Goal: Information Seeking & Learning: Learn about a topic

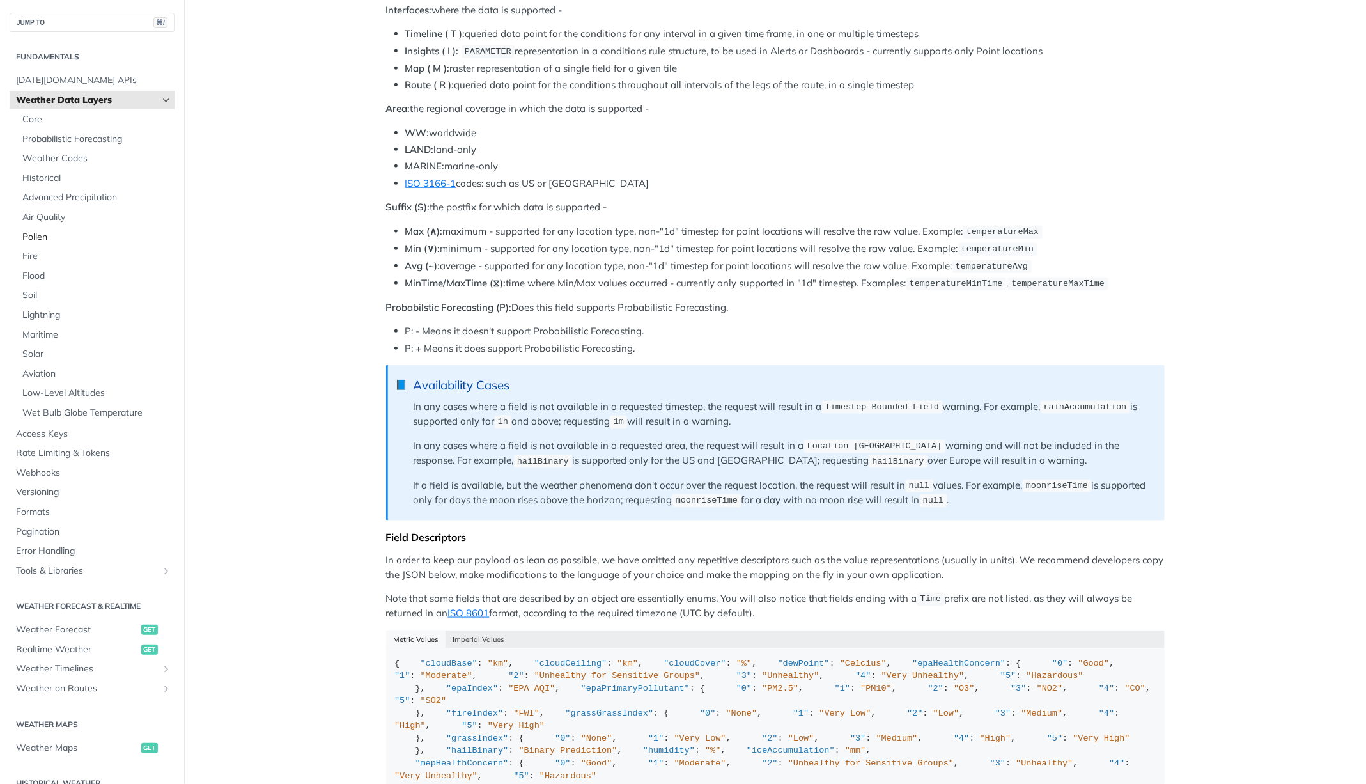
scroll to position [617, 0]
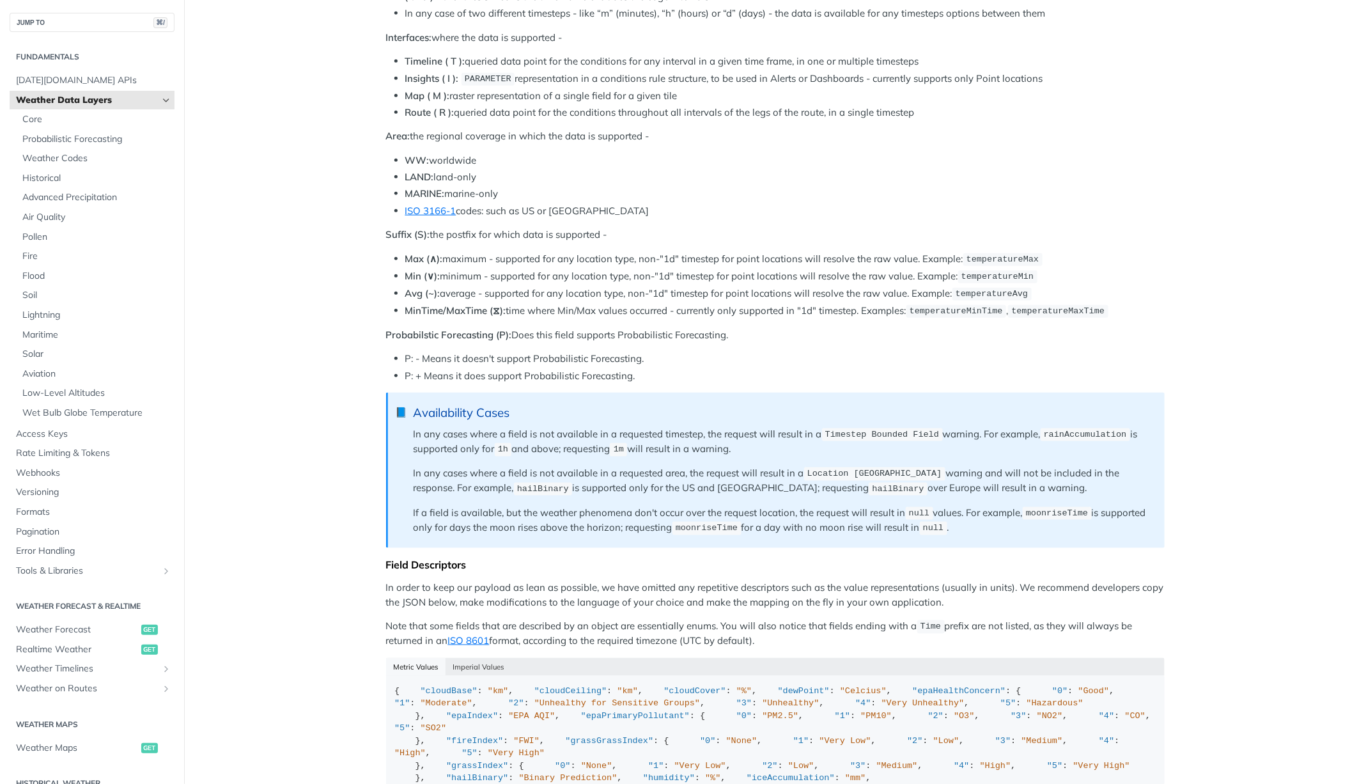
click at [119, 102] on span "Weather Data Layers" at bounding box center [87, 100] width 142 height 13
click at [76, 122] on span "Core" at bounding box center [96, 119] width 149 height 13
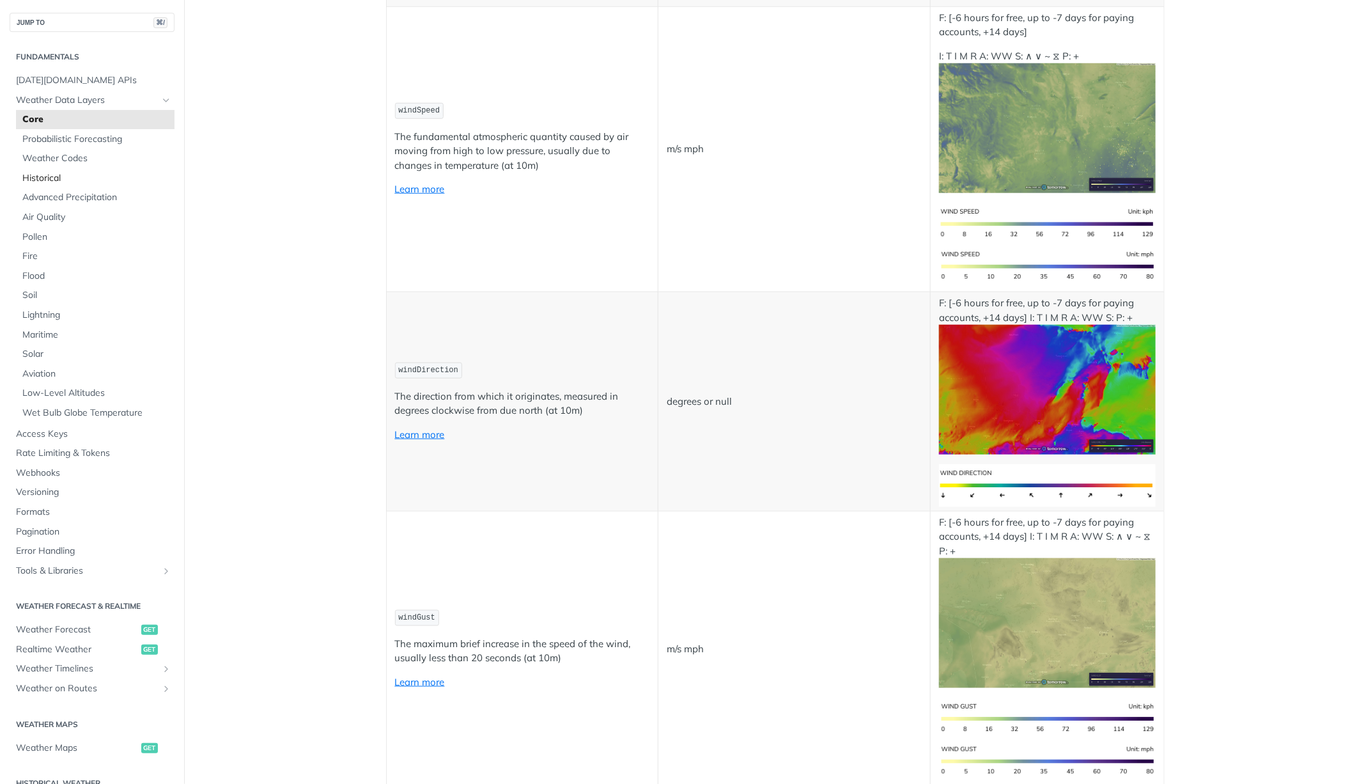
click at [97, 176] on span "Historical" at bounding box center [96, 178] width 149 height 13
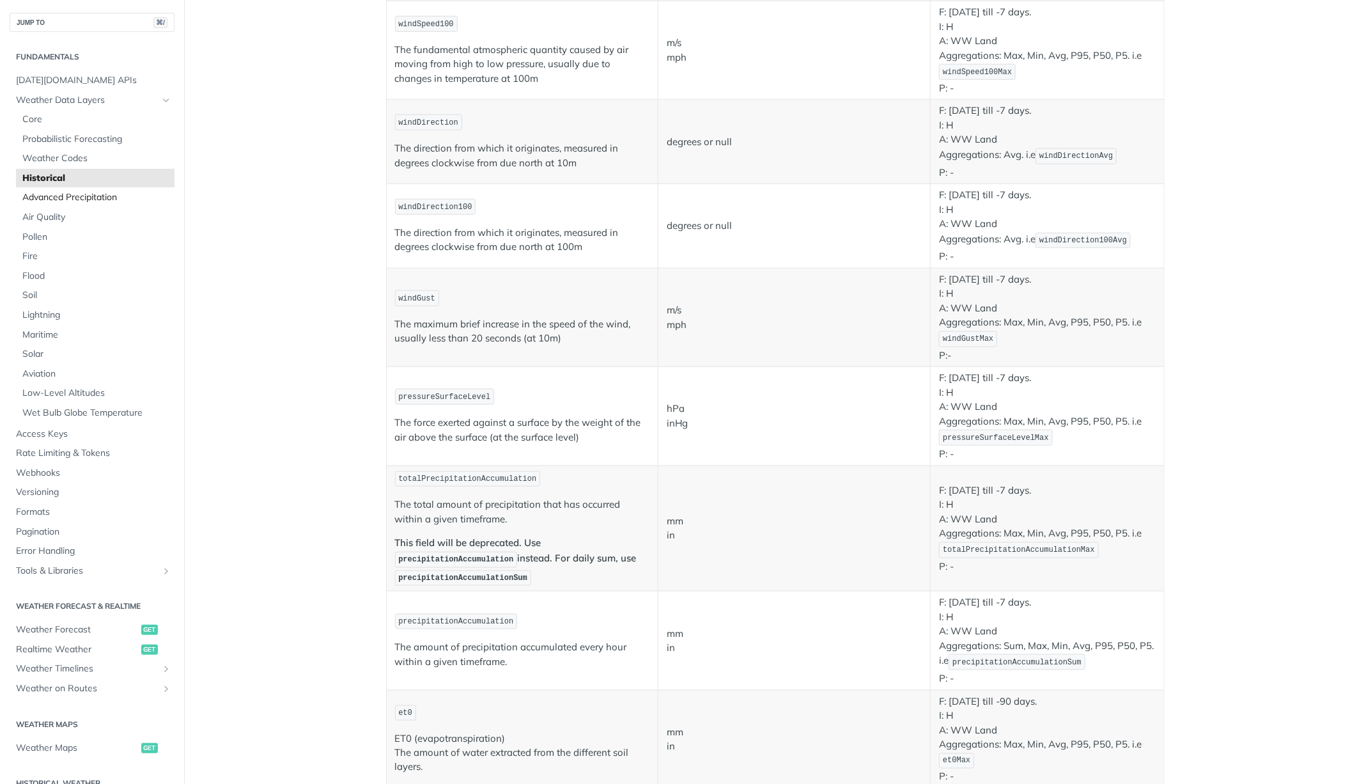
click at [93, 196] on span "Advanced Precipitation" at bounding box center [96, 197] width 149 height 13
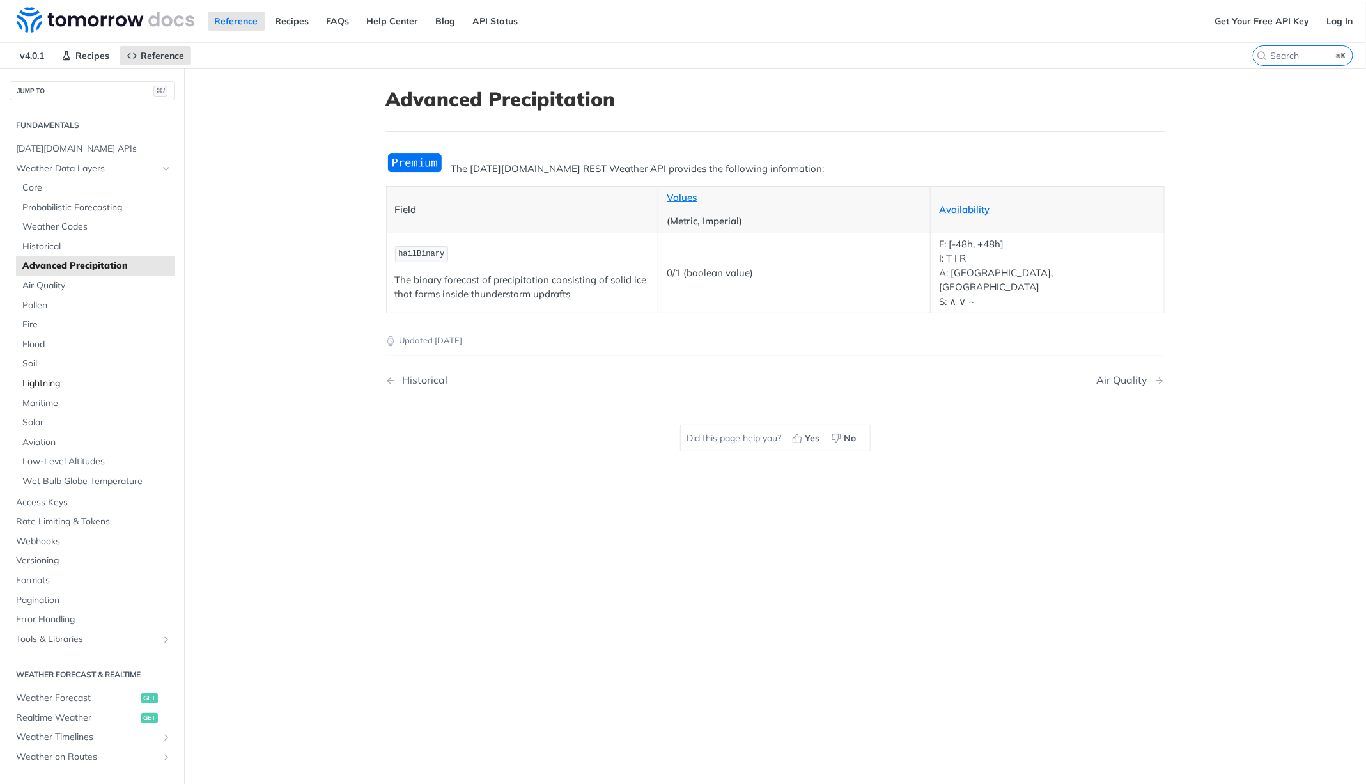
click at [62, 384] on span "Lightning" at bounding box center [96, 383] width 149 height 13
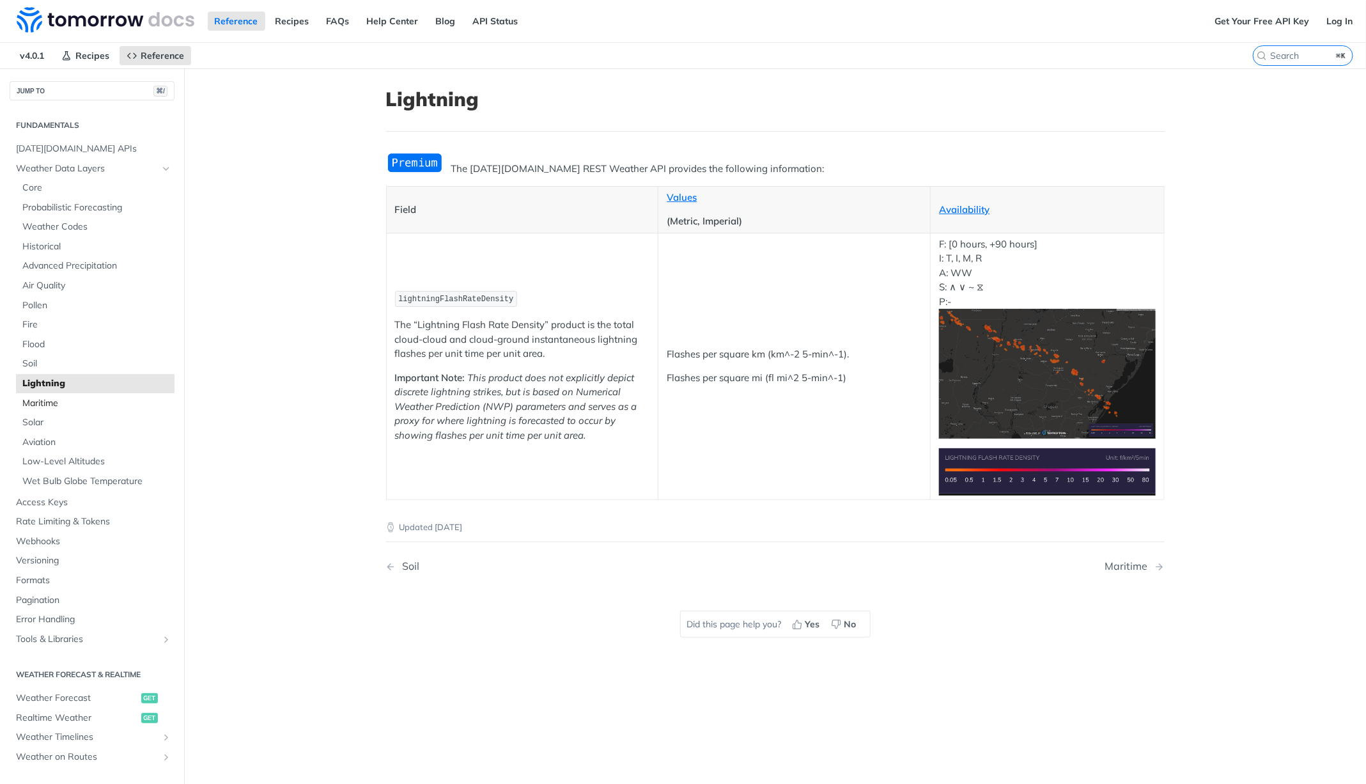
click at [58, 410] on link "Maritime" at bounding box center [95, 403] width 159 height 19
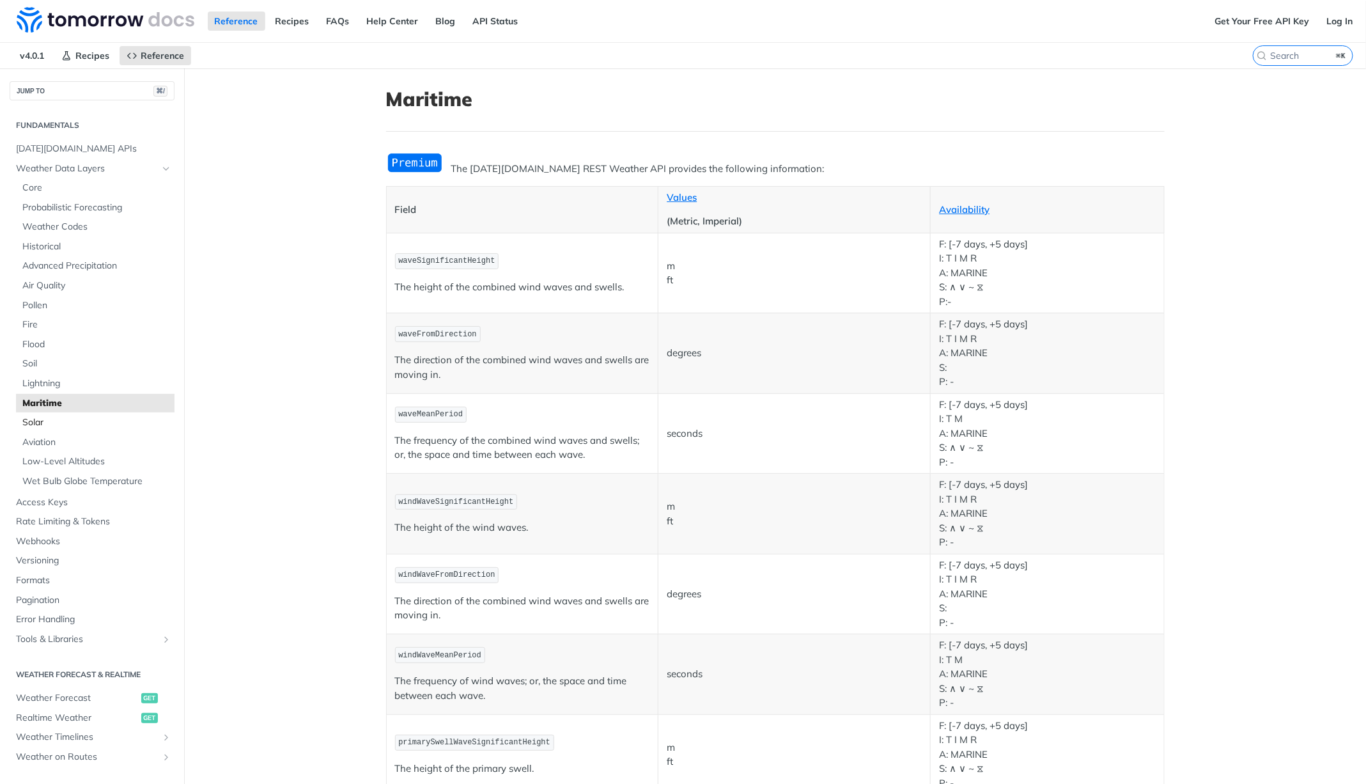
click at [59, 429] on link "Solar" at bounding box center [95, 422] width 159 height 19
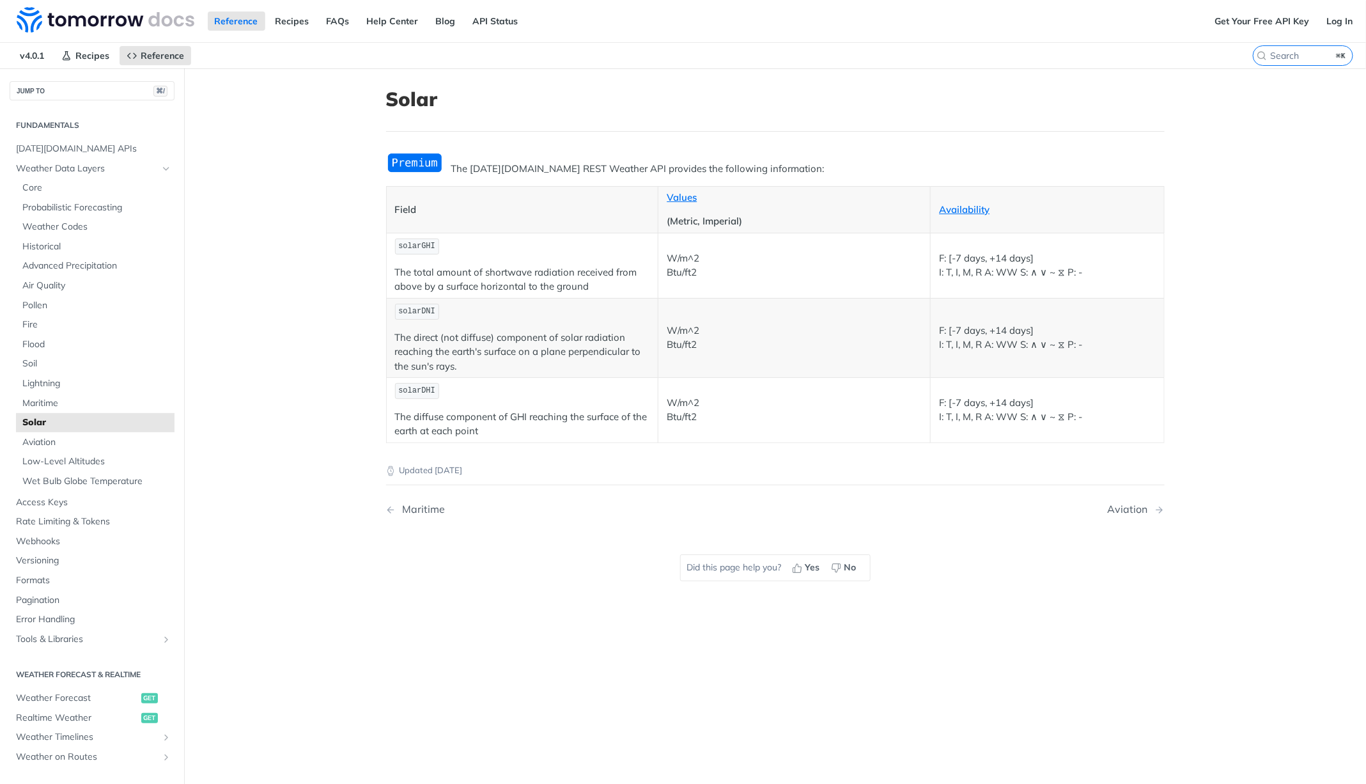
click at [213, 437] on main "JUMP TO ⌘/ Fundamentals [DATE][DOMAIN_NAME] APIs Weather Data Layers Core Proba…" at bounding box center [683, 460] width 1366 height 784
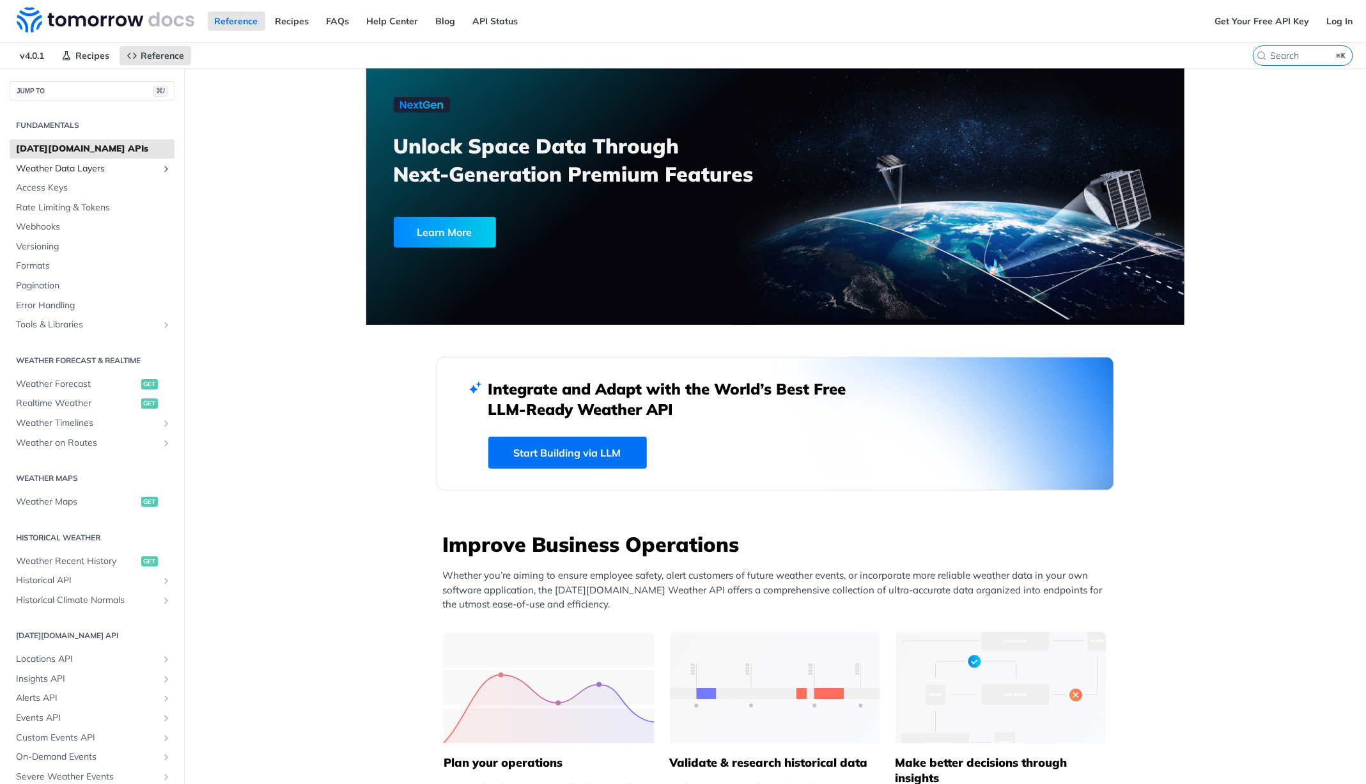
click at [88, 166] on span "Weather Data Layers" at bounding box center [87, 168] width 142 height 13
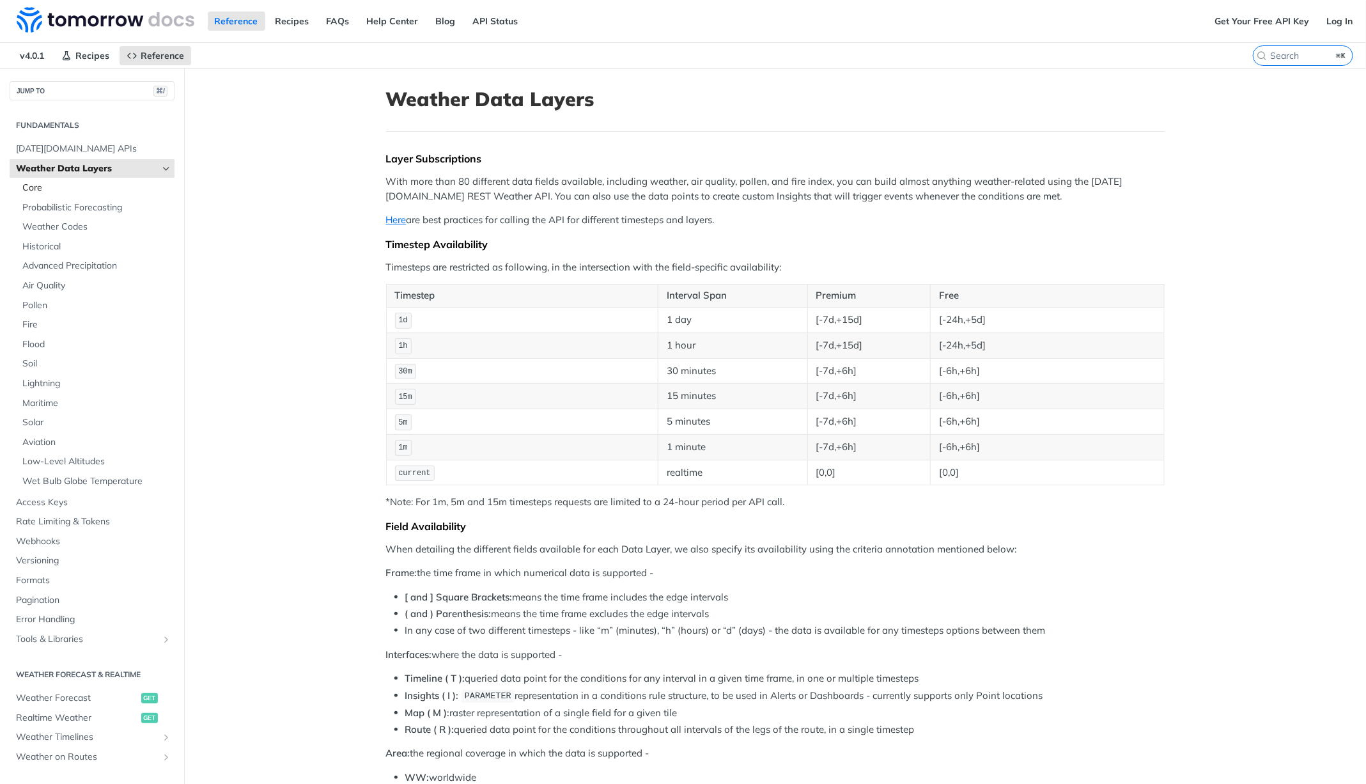
click at [48, 189] on span "Core" at bounding box center [96, 188] width 149 height 13
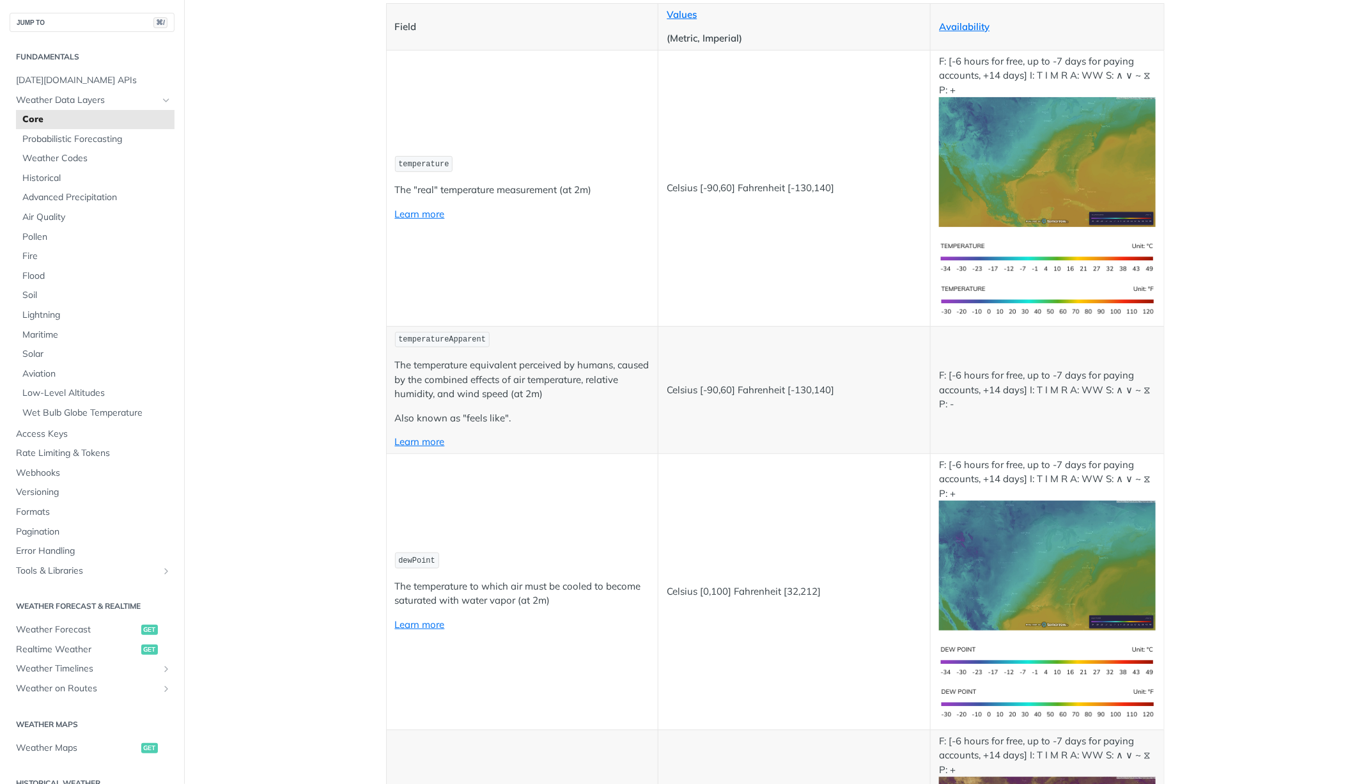
scroll to position [878, 0]
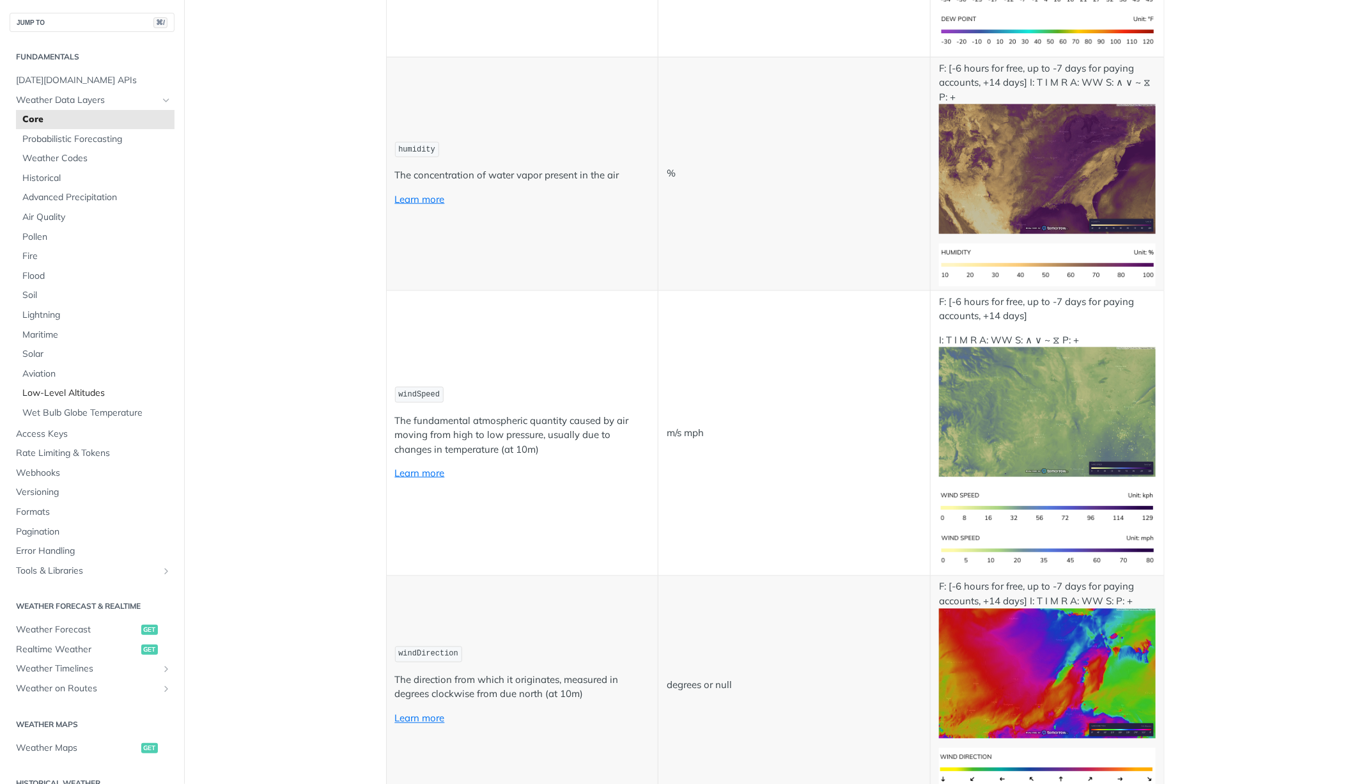
click at [77, 394] on span "Low-Level Altitudes" at bounding box center [96, 393] width 149 height 13
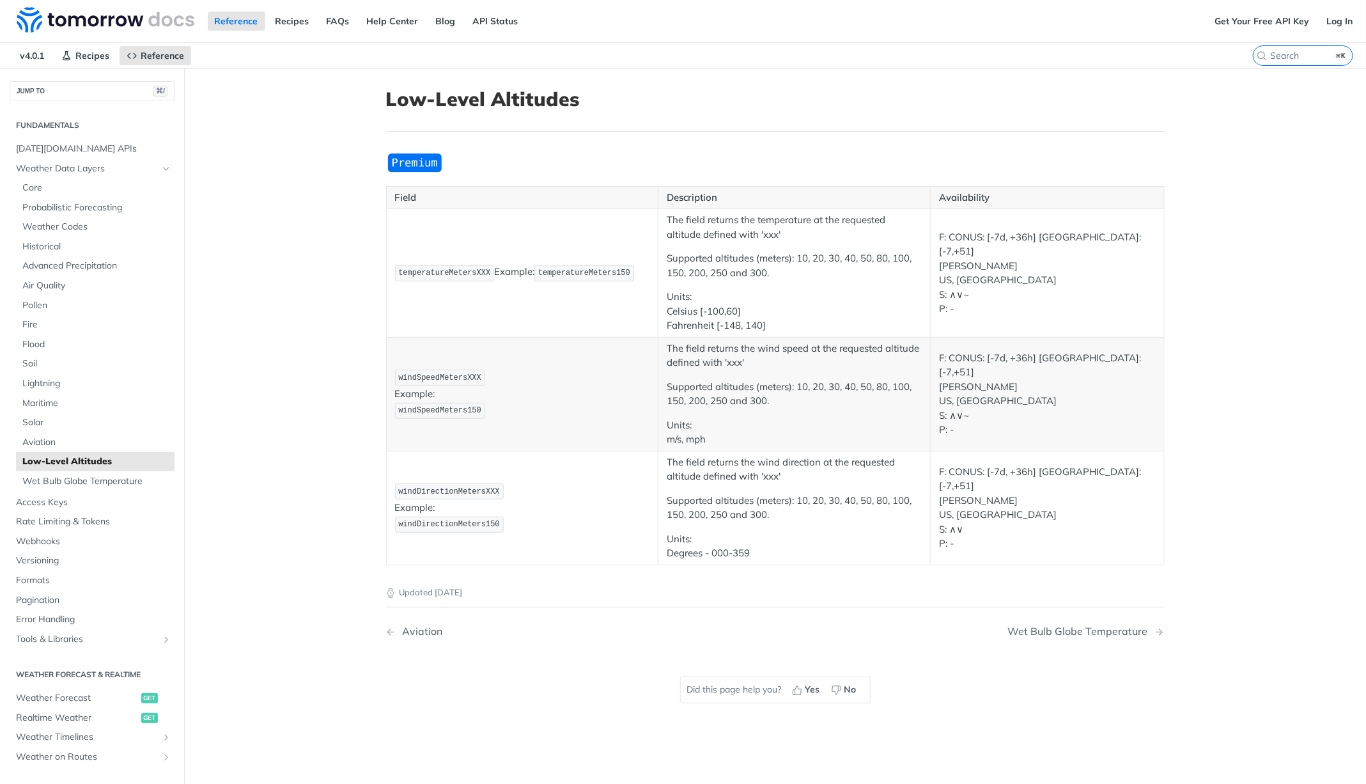
click at [659, 409] on td "The field returns the wind speed at the requested altitude defined with 'xxx' S…" at bounding box center [794, 394] width 272 height 114
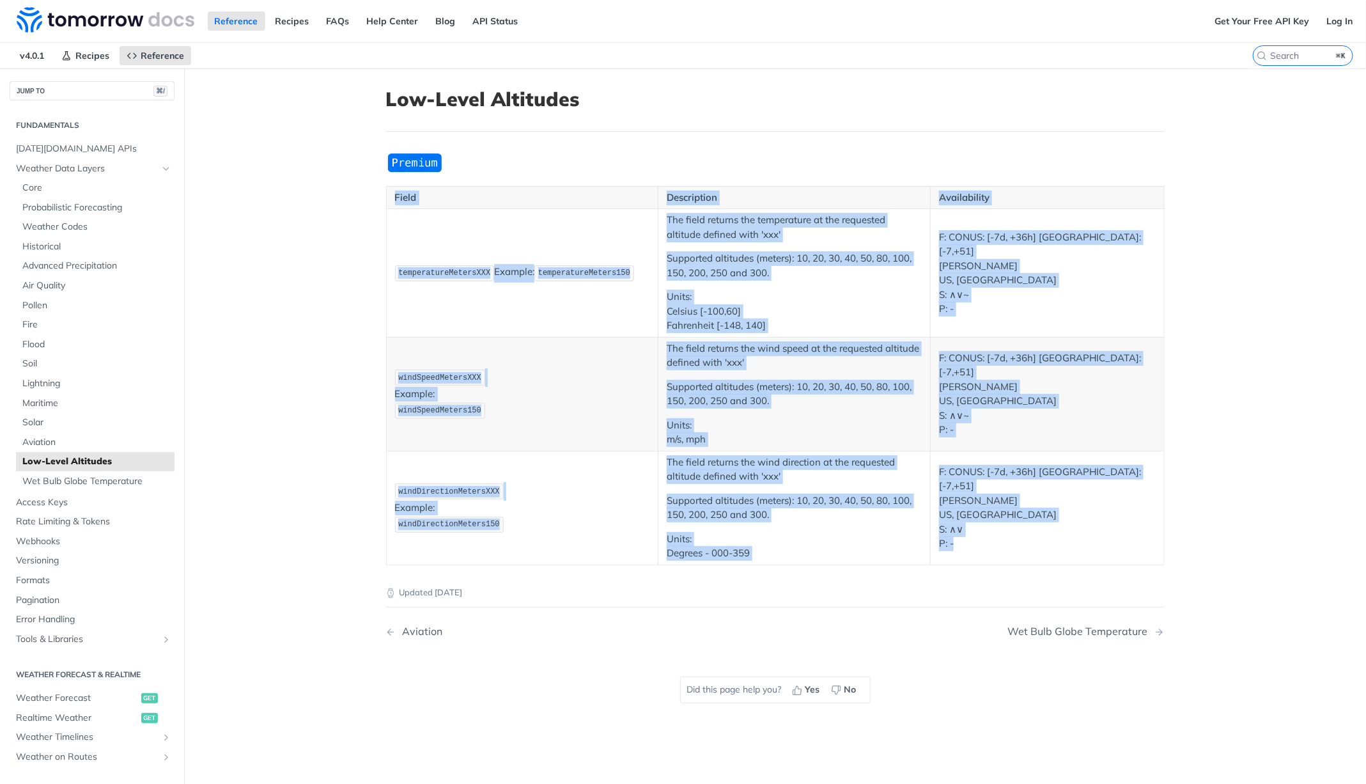
drag, startPoint x: 992, startPoint y: 552, endPoint x: 389, endPoint y: 197, distance: 699.9
click at [389, 197] on table "Field Description Availability temperatureMetersXXX Example: temperatureMeters1…" at bounding box center [775, 375] width 779 height 379
copy table "Field Description Availability temperatureMetersXXX Example: temperatureMeters1…"
